Goal: Task Accomplishment & Management: Manage account settings

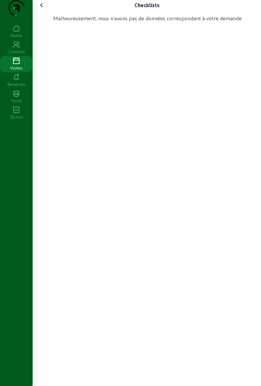
click at [43, 9] on icon at bounding box center [42, 5] width 8 height 8
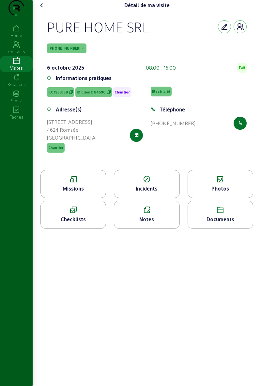
click at [44, 10] on cam-font-icon at bounding box center [42, 5] width 10 height 10
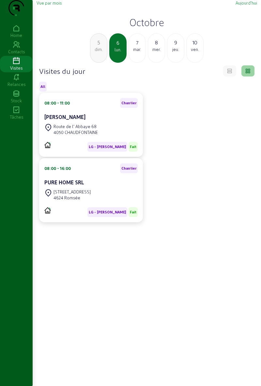
click at [131, 52] on div "mar." at bounding box center [137, 49] width 17 height 6
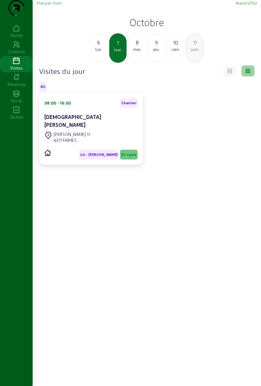
click at [56, 128] on cam-card-title "[DEMOGRAPHIC_DATA][PERSON_NAME]" at bounding box center [72, 121] width 57 height 14
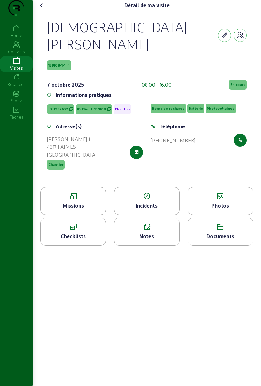
click at [208, 223] on icon at bounding box center [220, 227] width 65 height 8
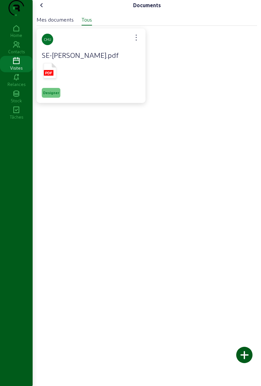
click at [75, 83] on div at bounding box center [91, 72] width 99 height 22
click at [69, 80] on div at bounding box center [91, 72] width 99 height 22
click at [72, 76] on div at bounding box center [91, 72] width 99 height 22
click at [52, 95] on span "Designer" at bounding box center [51, 92] width 16 height 5
click at [47, 74] on icon at bounding box center [48, 73] width 7 height 3
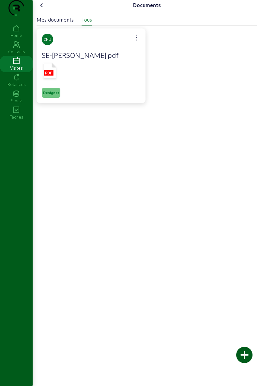
click at [50, 95] on span "Designer" at bounding box center [51, 92] width 16 height 5
click at [48, 78] on icon at bounding box center [50, 70] width 13 height 15
